Goal: Task Accomplishment & Management: Manage account settings

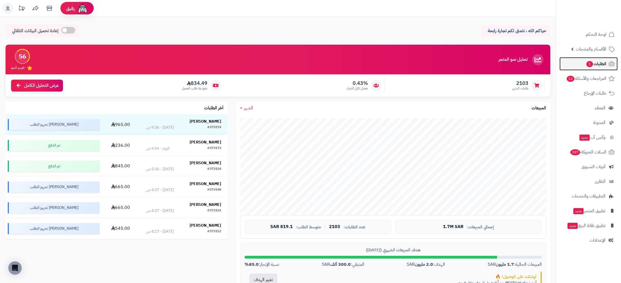
click at [596, 66] on span "الطلبات 1" at bounding box center [596, 64] width 21 height 8
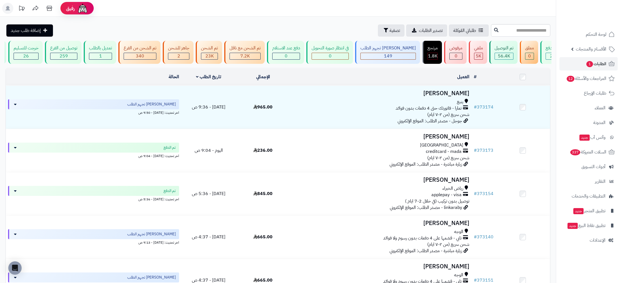
scroll to position [0, -70]
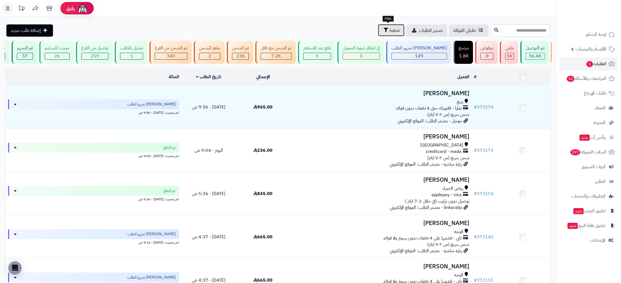
click at [391, 25] on button "تصفية" at bounding box center [391, 30] width 27 height 12
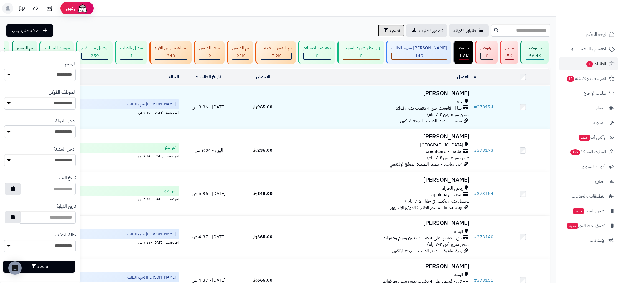
scroll to position [215, 0]
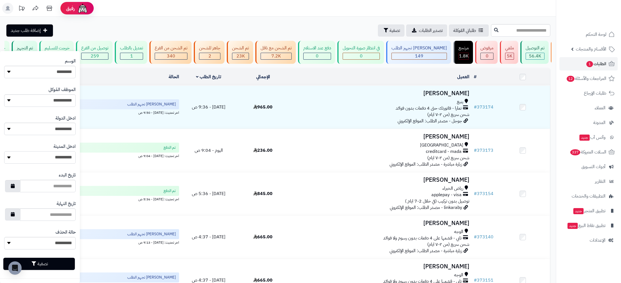
click at [60, 156] on select "**********" at bounding box center [40, 157] width 72 height 12
click at [58, 127] on select "**********" at bounding box center [40, 129] width 72 height 12
select select "***"
click at [4, 123] on select "**********" at bounding box center [40, 129] width 72 height 12
click at [59, 157] on select "**********" at bounding box center [40, 157] width 72 height 12
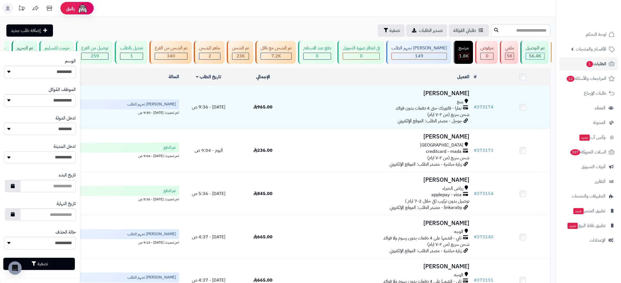
select select "**"
click at [4, 151] on select "**********" at bounding box center [40, 157] width 72 height 12
click at [63, 264] on button "تصفية" at bounding box center [39, 263] width 72 height 12
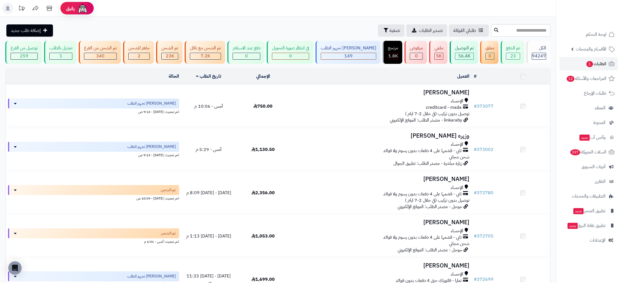
scroll to position [296, 0]
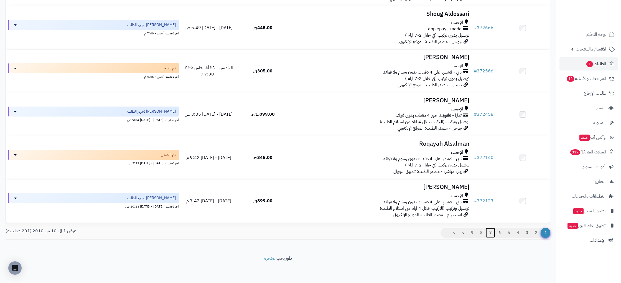
click at [492, 233] on link "7" at bounding box center [490, 233] width 9 height 10
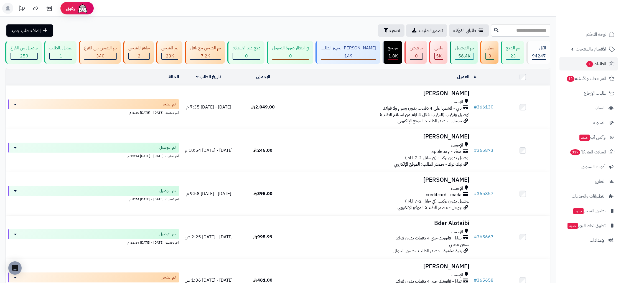
scroll to position [296, 0]
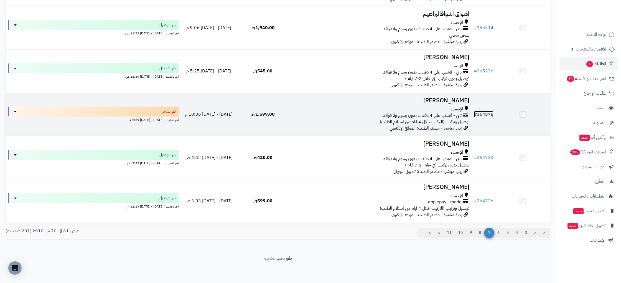
click at [486, 114] on link "# 364878" at bounding box center [484, 114] width 20 height 7
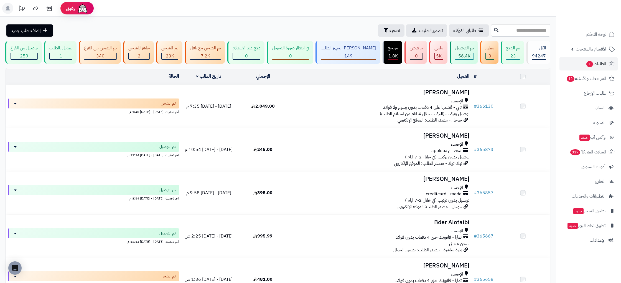
scroll to position [296, 0]
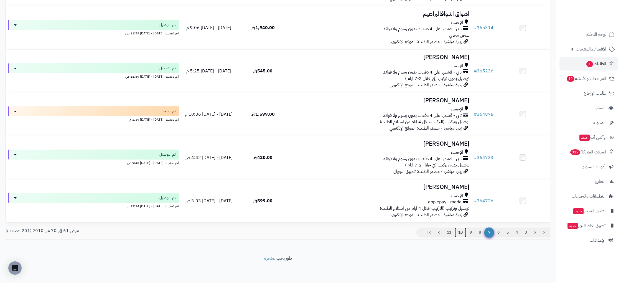
click at [460, 235] on link "10" at bounding box center [461, 232] width 12 height 10
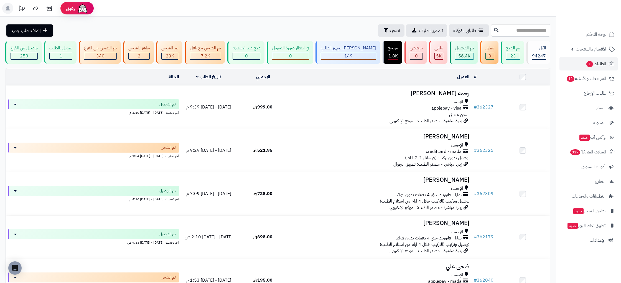
scroll to position [296, 0]
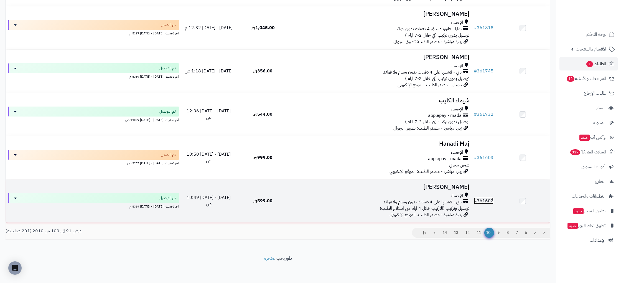
click at [482, 200] on link "# 361602" at bounding box center [484, 200] width 20 height 7
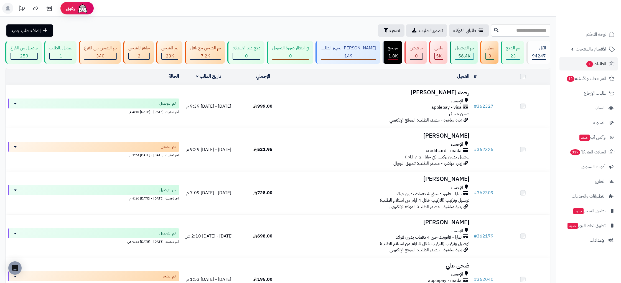
scroll to position [296, 0]
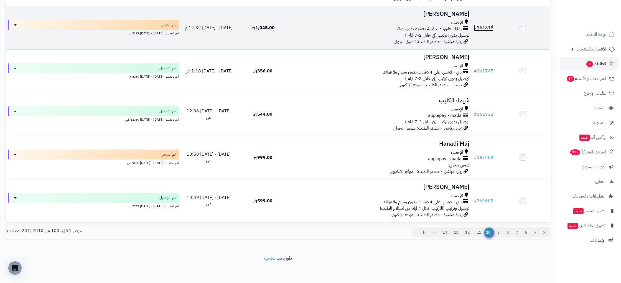
click at [484, 27] on link "# 361818" at bounding box center [484, 27] width 20 height 7
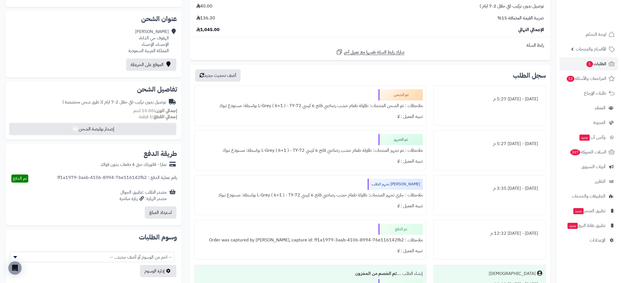
scroll to position [203, 0]
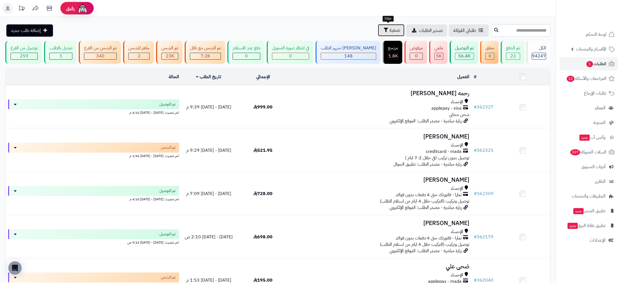
click at [390, 29] on span "تصفية" at bounding box center [395, 30] width 11 height 7
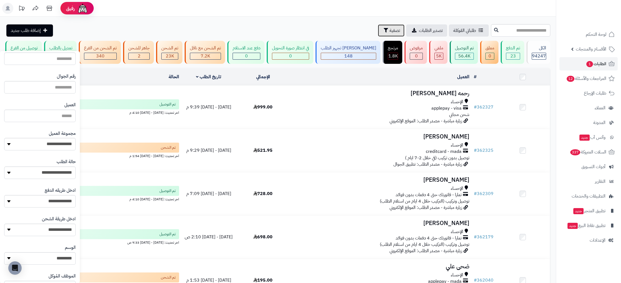
scroll to position [29, 0]
click at [63, 176] on select "**********" at bounding box center [40, 172] width 72 height 12
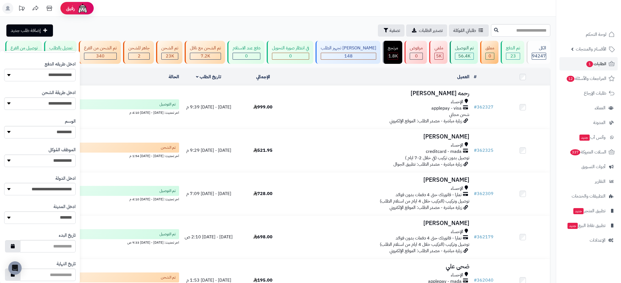
scroll to position [0, 0]
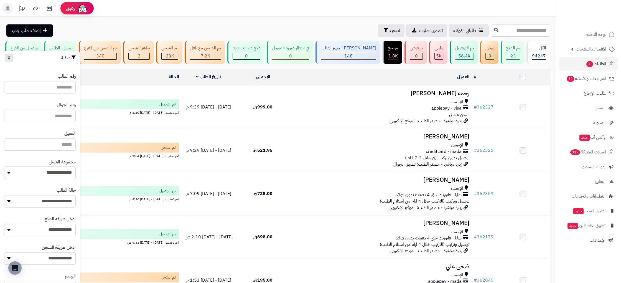
click at [149, 21] on div "**********" at bounding box center [278, 284] width 556 height 534
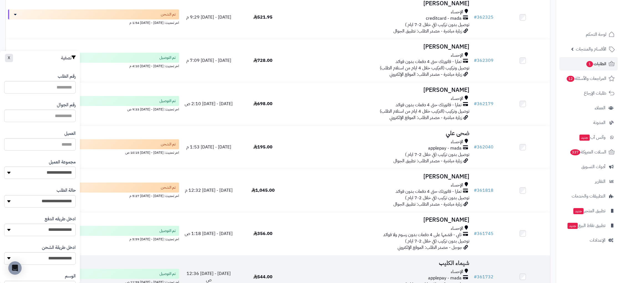
scroll to position [296, 0]
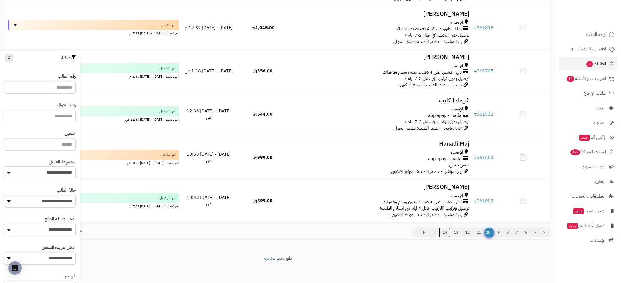
click at [443, 230] on link "14" at bounding box center [445, 232] width 12 height 10
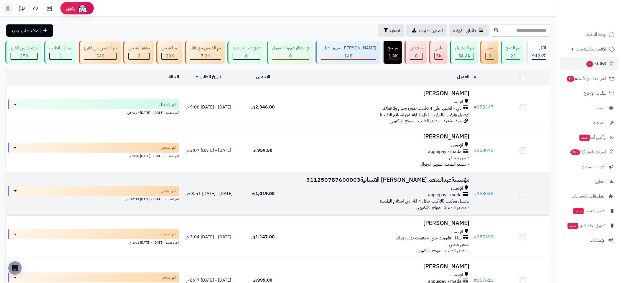
click at [488, 197] on td "# 358046" at bounding box center [484, 193] width 24 height 43
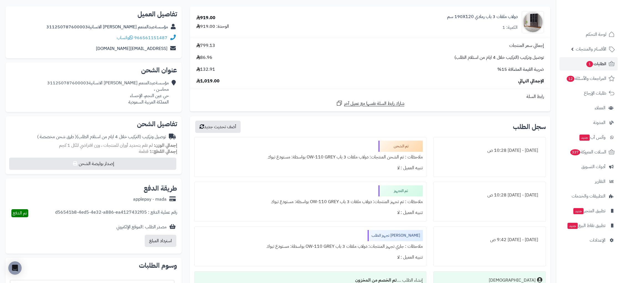
scroll to position [69, 0]
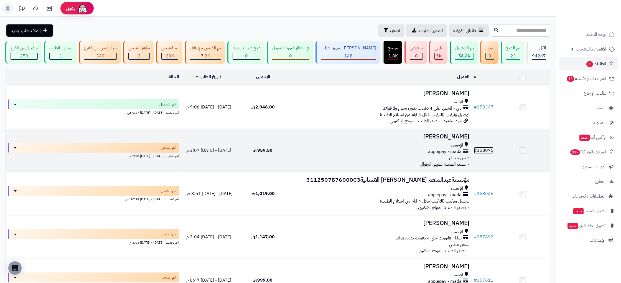
click at [489, 151] on link "# 358075" at bounding box center [484, 150] width 20 height 7
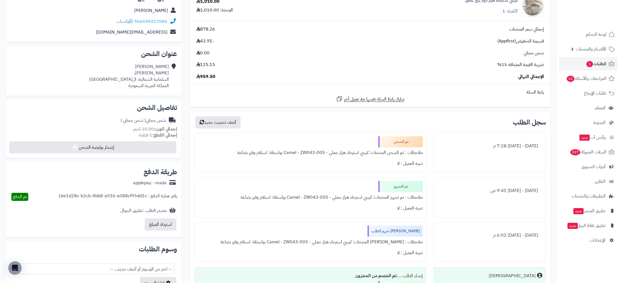
scroll to position [102, 0]
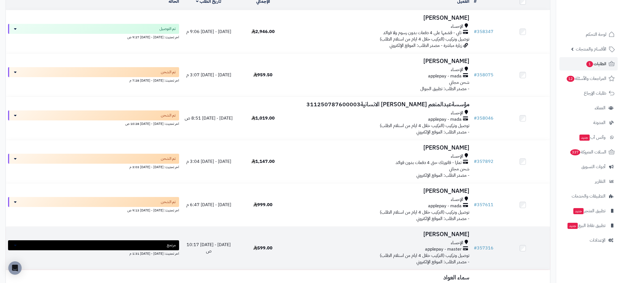
scroll to position [88, 0]
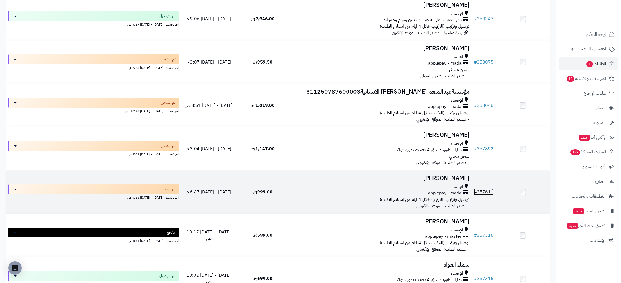
click at [489, 191] on link "# 357611" at bounding box center [484, 192] width 20 height 7
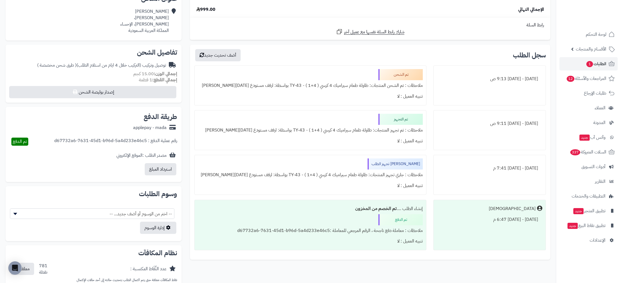
scroll to position [179, 0]
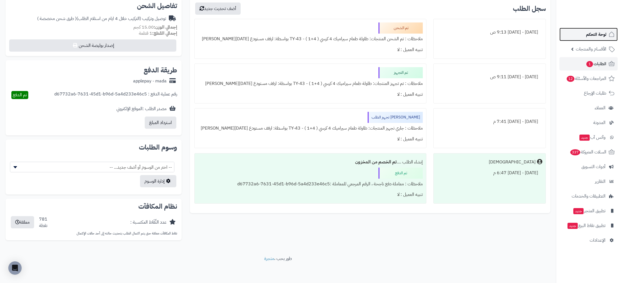
drag, startPoint x: 606, startPoint y: 38, endPoint x: 601, endPoint y: 38, distance: 5.0
click at [606, 38] on link "لوحة التحكم" at bounding box center [589, 34] width 58 height 13
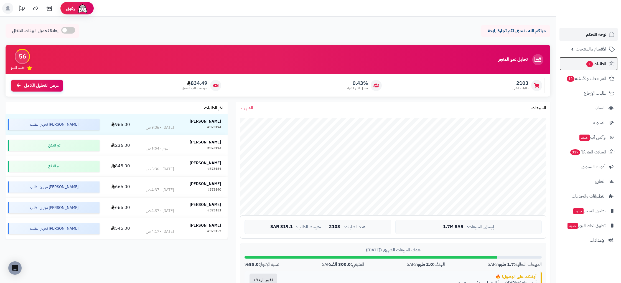
click at [593, 66] on span "الطلبات 1" at bounding box center [596, 64] width 21 height 8
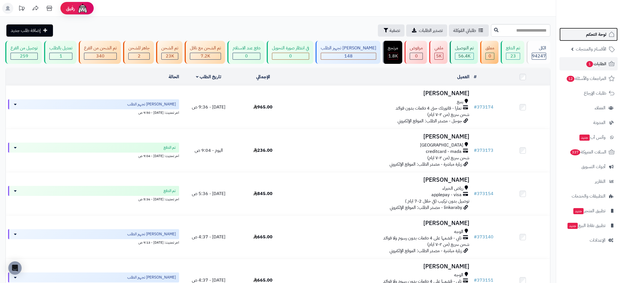
click at [577, 35] on link "لوحة التحكم" at bounding box center [589, 34] width 58 height 13
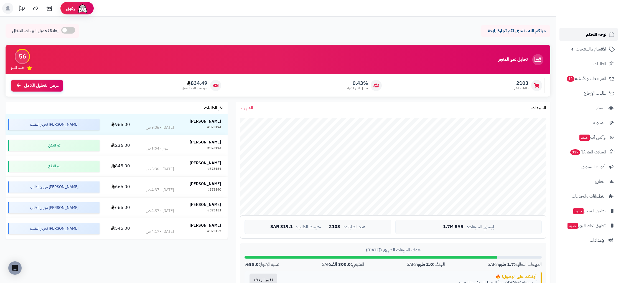
click at [594, 35] on span "لوحة التحكم" at bounding box center [596, 35] width 20 height 8
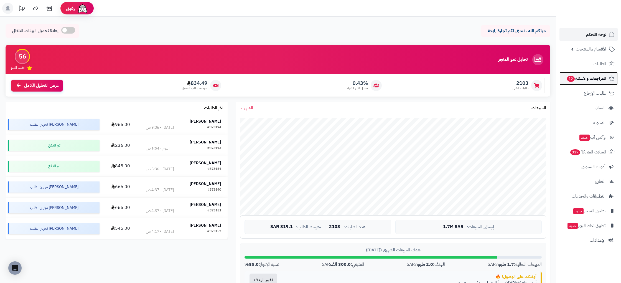
click at [595, 72] on link "المراجعات والأسئلة 12" at bounding box center [589, 78] width 58 height 13
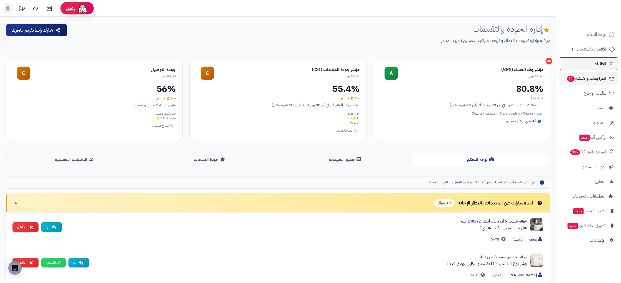
click at [601, 66] on span "الطلبات" at bounding box center [600, 64] width 13 height 8
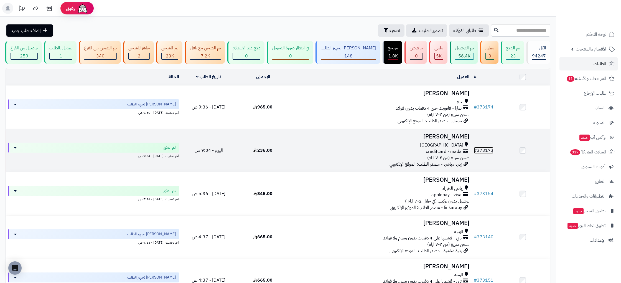
click at [488, 148] on link "# 373173" at bounding box center [484, 150] width 20 height 7
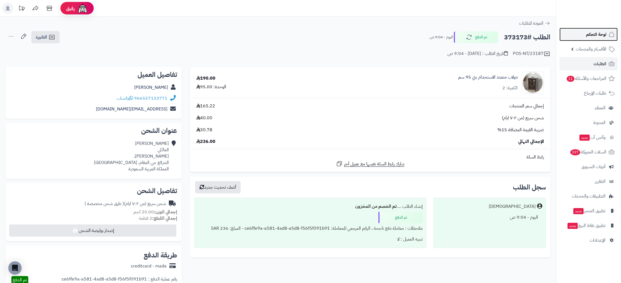
click at [594, 37] on span "لوحة التحكم" at bounding box center [596, 35] width 20 height 8
